Goal: Check status: Check status

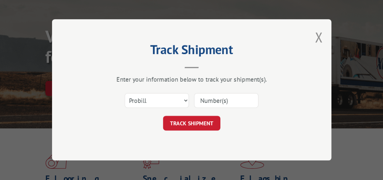
scroll to position [66, 0]
drag, startPoint x: 183, startPoint y: 100, endPoint x: 169, endPoint y: 118, distance: 22.8
click at [183, 100] on select "Select category... Probill BOL PO" at bounding box center [157, 101] width 64 height 15
click at [212, 97] on input at bounding box center [226, 101] width 64 height 15
click at [182, 101] on select "Select category... Probill BOL PO" at bounding box center [157, 101] width 64 height 15
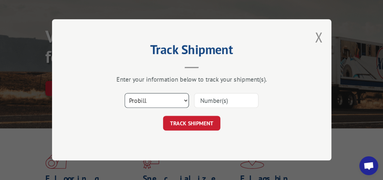
select select "bol"
click at [125, 94] on select "Select category... Probill BOL PO" at bounding box center [157, 101] width 64 height 15
click at [204, 107] on div at bounding box center [226, 101] width 64 height 16
click at [238, 101] on input at bounding box center [226, 101] width 64 height 15
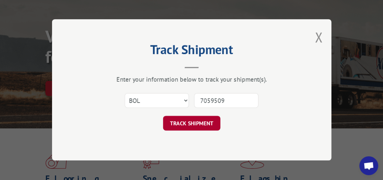
type input "7059509"
click at [189, 126] on button "TRACK SHIPMENT" at bounding box center [191, 123] width 57 height 15
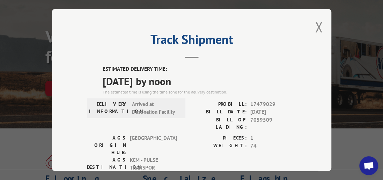
drag, startPoint x: 315, startPoint y: 27, endPoint x: 339, endPoint y: 15, distance: 26.2
click at [315, 26] on button "Close modal" at bounding box center [319, 27] width 8 height 18
